Goal: Task Accomplishment & Management: Manage account settings

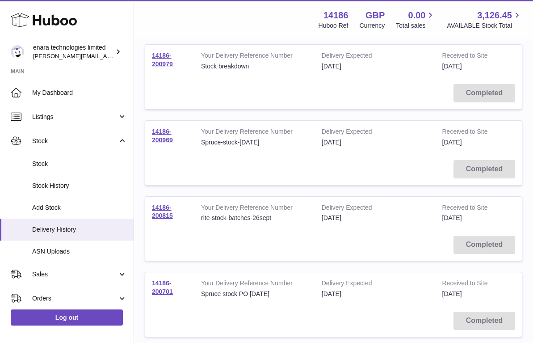
scroll to position [20, 0]
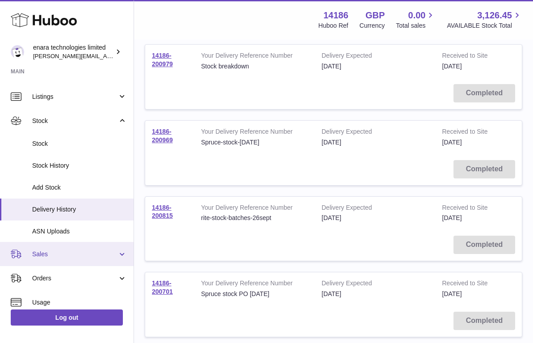
click at [72, 250] on span "Sales" at bounding box center [74, 254] width 85 height 8
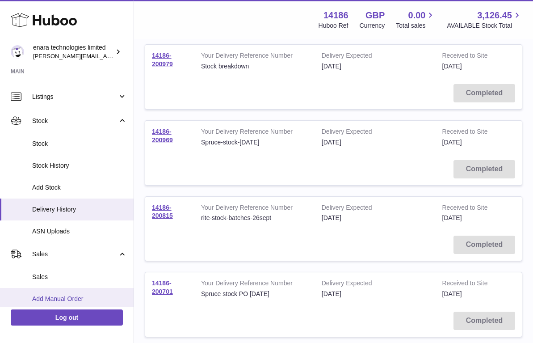
click at [67, 295] on span "Add Manual Order" at bounding box center [79, 299] width 95 height 8
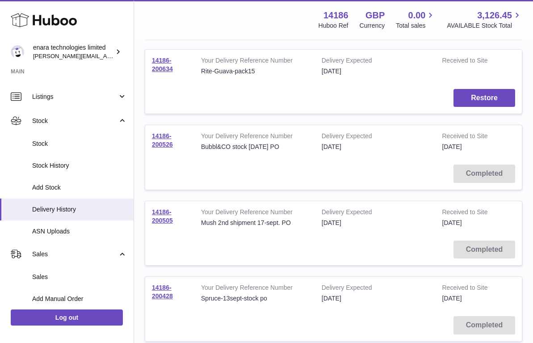
scroll to position [597, 0]
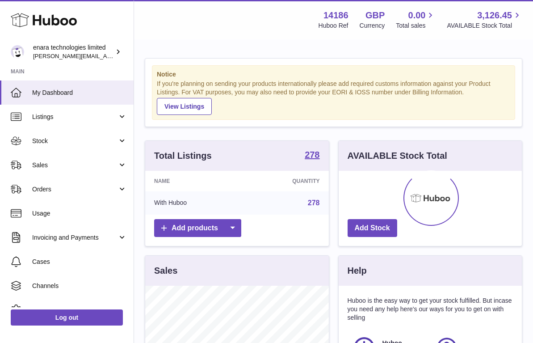
scroll to position [139, 183]
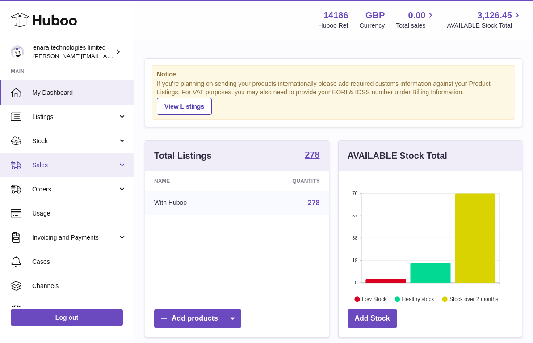
click at [80, 162] on span "Sales" at bounding box center [74, 165] width 85 height 8
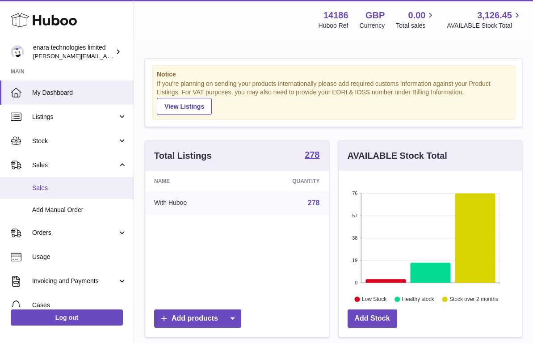
click at [77, 188] on span "Sales" at bounding box center [79, 188] width 95 height 8
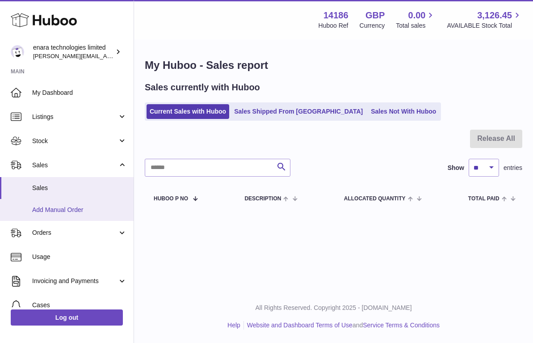
click at [76, 207] on span "Add Manual Order" at bounding box center [79, 210] width 95 height 8
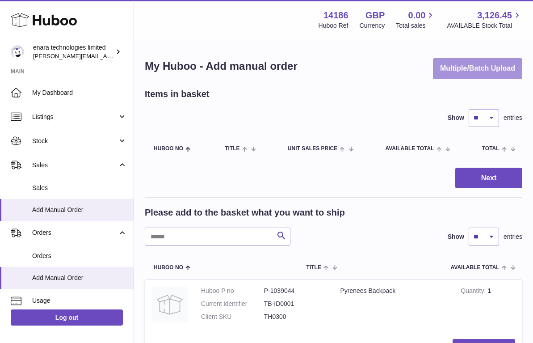
click at [499, 73] on button "Multiple/Batch Upload" at bounding box center [477, 68] width 89 height 21
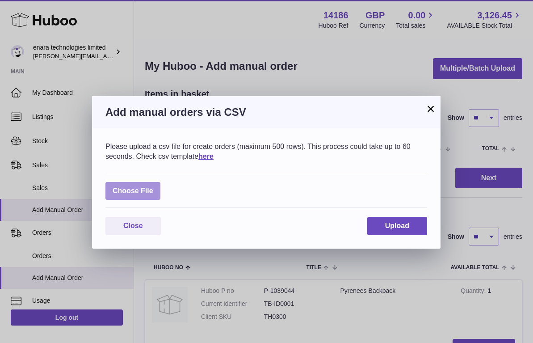
click at [135, 187] on label at bounding box center [132, 191] width 55 height 18
click at [153, 187] on input "file" at bounding box center [153, 186] width 0 height 0
type input "**********"
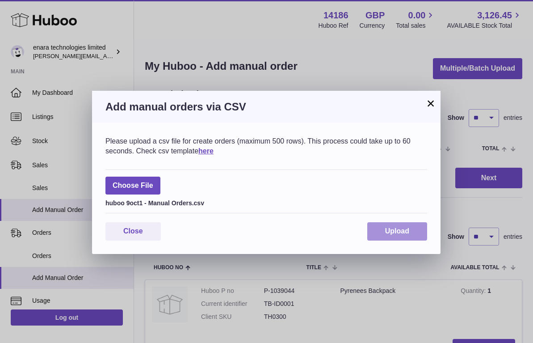
click at [382, 226] on button "Upload" at bounding box center [397, 231] width 60 height 18
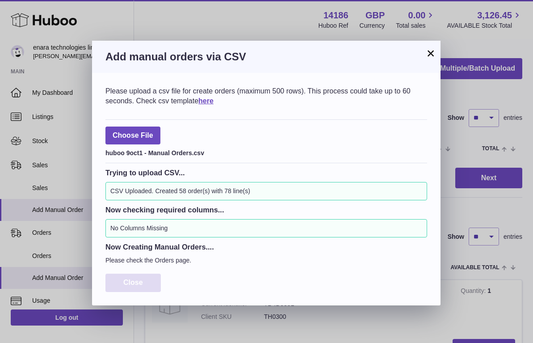
click at [126, 280] on span "Close" at bounding box center [133, 282] width 20 height 8
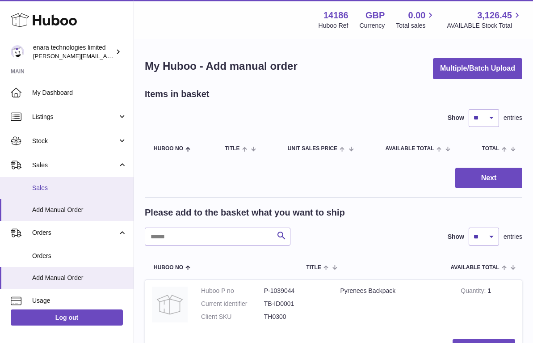
click at [56, 189] on span "Sales" at bounding box center [79, 188] width 95 height 8
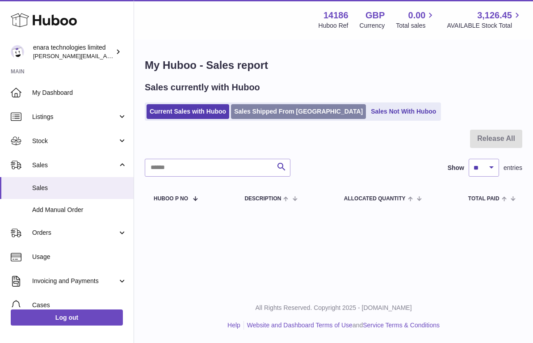
click at [262, 118] on link "Sales Shipped From [GEOGRAPHIC_DATA]" at bounding box center [298, 111] width 135 height 15
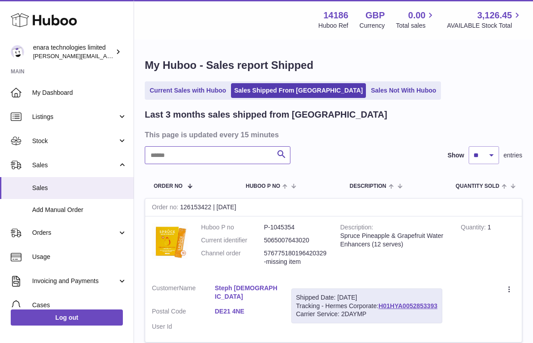
click at [211, 156] on input "text" at bounding box center [218, 155] width 146 height 18
paste input "**********"
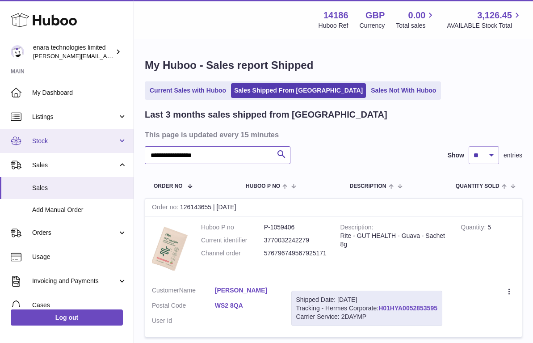
drag, startPoint x: 227, startPoint y: 154, endPoint x: 45, endPoint y: 143, distance: 181.7
click at [45, 143] on div "**********" at bounding box center [266, 209] width 533 height 419
paste input "text"
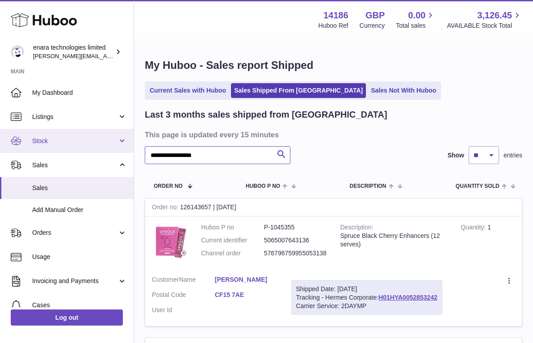
drag, startPoint x: 235, startPoint y: 156, endPoint x: 58, endPoint y: 147, distance: 177.2
click at [59, 147] on div "**********" at bounding box center [266, 273] width 533 height 547
paste input "text"
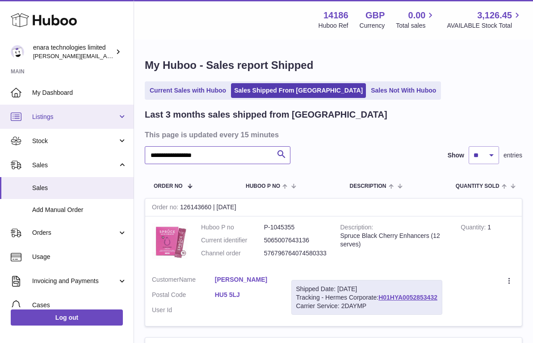
drag, startPoint x: 228, startPoint y: 155, endPoint x: 58, endPoint y: 124, distance: 173.1
click at [59, 124] on div "**********" at bounding box center [266, 343] width 533 height 686
paste input "text"
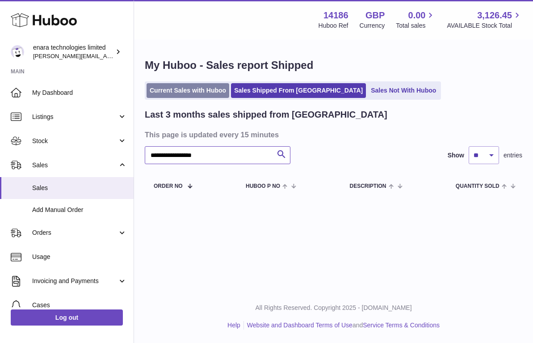
type input "**********"
click at [181, 88] on link "Current Sales with Huboo" at bounding box center [188, 90] width 83 height 15
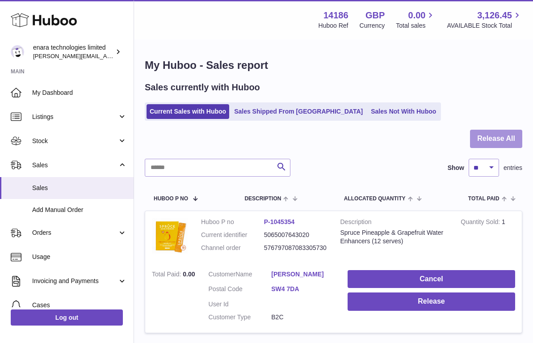
click at [485, 136] on button "Release All" at bounding box center [496, 139] width 52 height 18
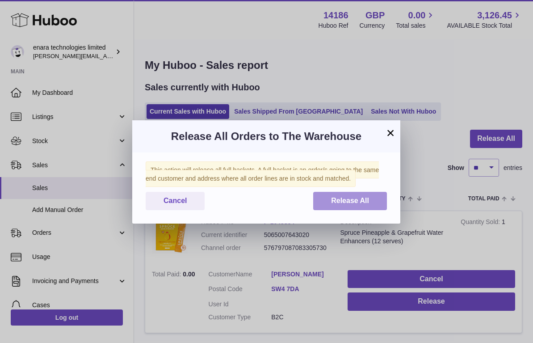
click at [339, 199] on span "Release All" at bounding box center [350, 201] width 38 height 8
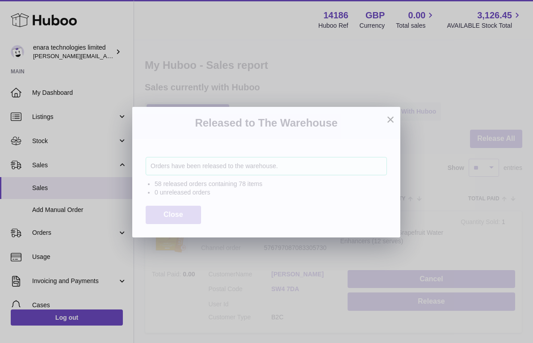
click at [178, 207] on button "Close" at bounding box center [173, 215] width 55 height 18
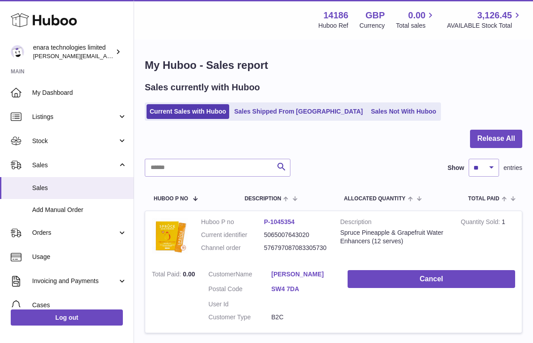
click at [432, 86] on div "Sales currently with Huboo" at bounding box center [334, 87] width 378 height 12
click at [368, 106] on link "Sales Not With Huboo" at bounding box center [404, 111] width 72 height 15
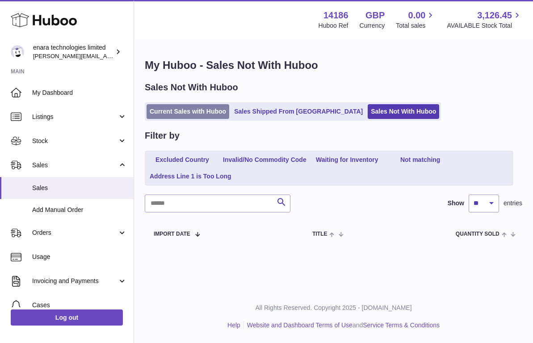
click at [201, 114] on link "Current Sales with Huboo" at bounding box center [188, 111] width 83 height 15
